Goal: Transaction & Acquisition: Obtain resource

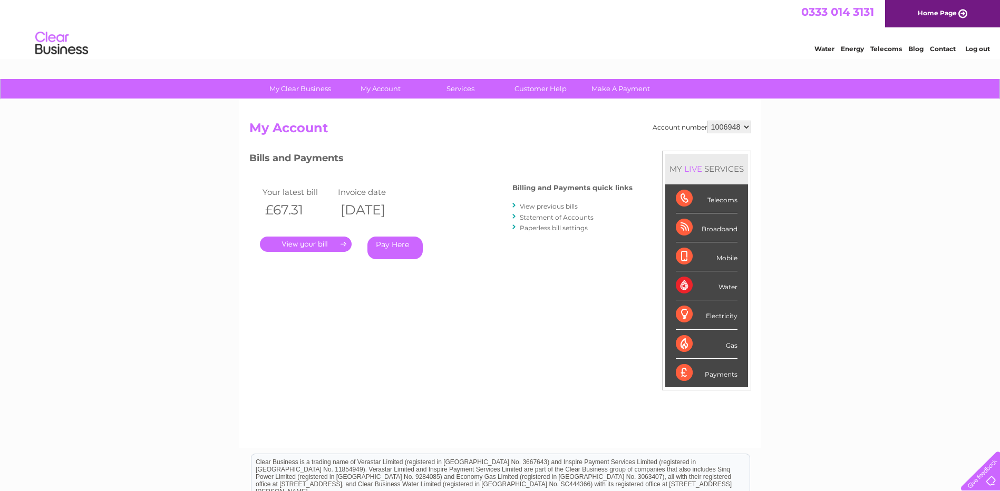
click at [301, 247] on link "." at bounding box center [306, 244] width 92 height 15
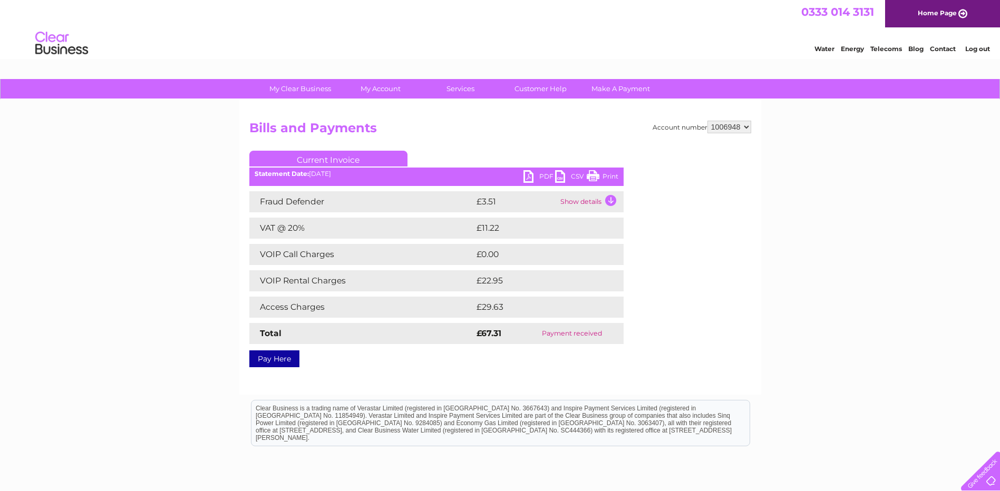
click at [527, 175] on link "PDF" at bounding box center [539, 177] width 32 height 15
